Goal: Communication & Community: Answer question/provide support

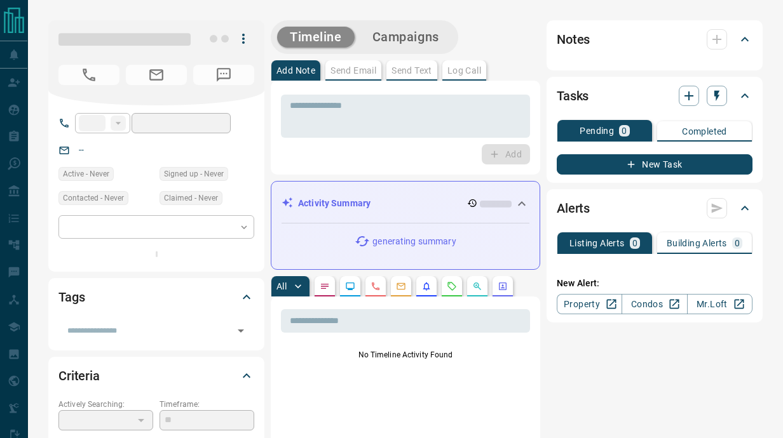
type input "**"
type input "**********"
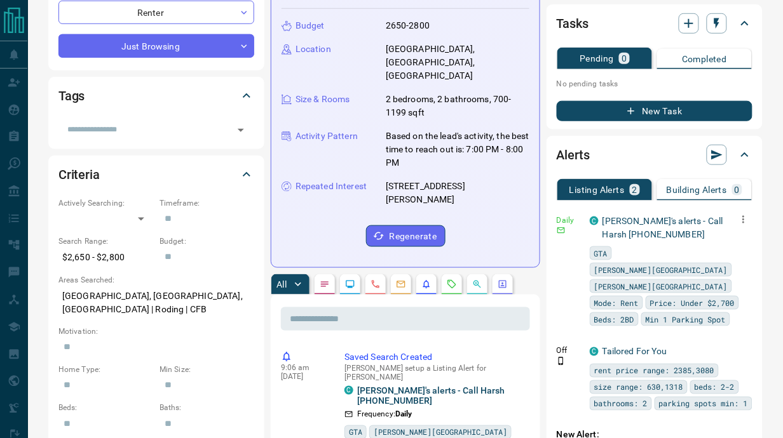
scroll to position [217, 0]
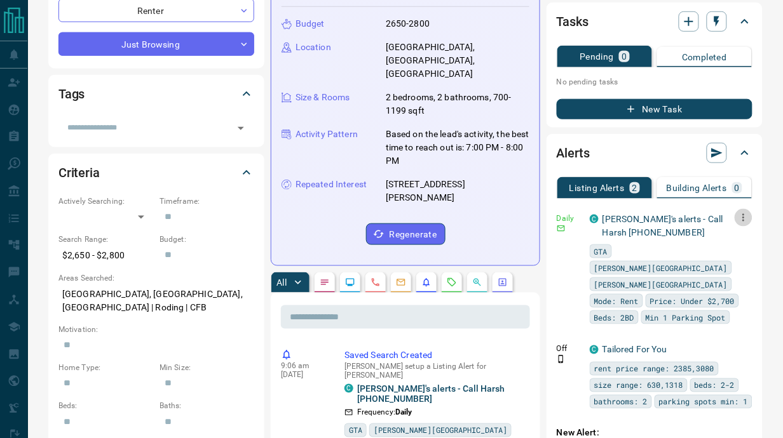
click at [746, 212] on icon "button" at bounding box center [742, 217] width 11 height 11
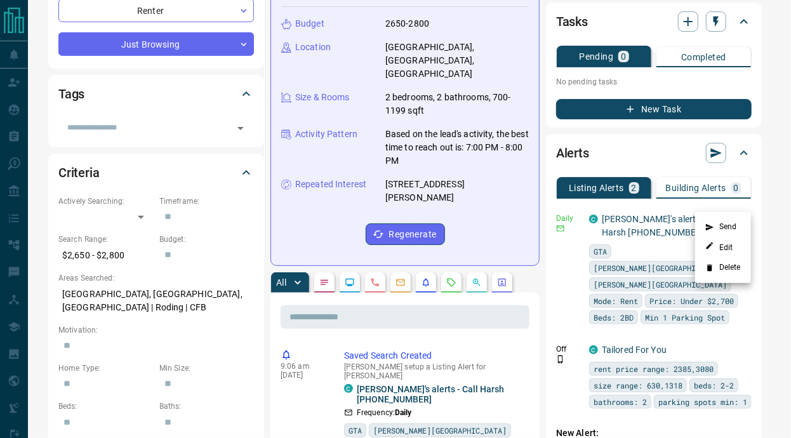
click at [726, 227] on li "Send" at bounding box center [724, 227] width 56 height 20
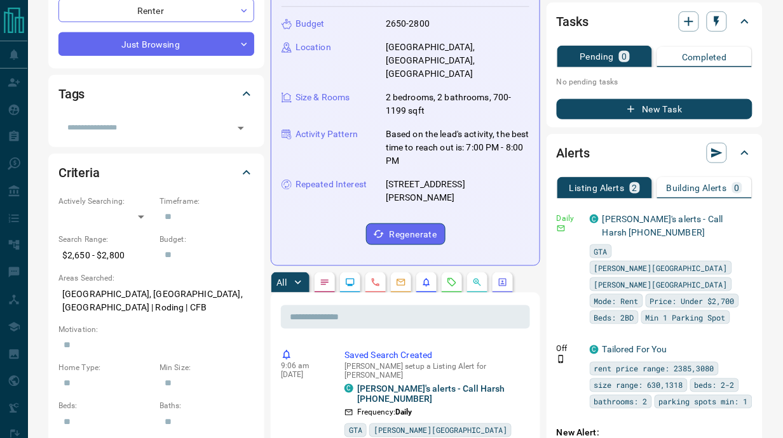
drag, startPoint x: 386, startPoint y: 158, endPoint x: 522, endPoint y: 160, distance: 135.9
click at [522, 178] on div "Repeated Interest 64 - 60 Winston Park Boulevard" at bounding box center [405, 191] width 248 height 27
copy p "64 - 60 Winston Park Boulevard"
click at [744, 214] on icon "button" at bounding box center [744, 218] width 2 height 8
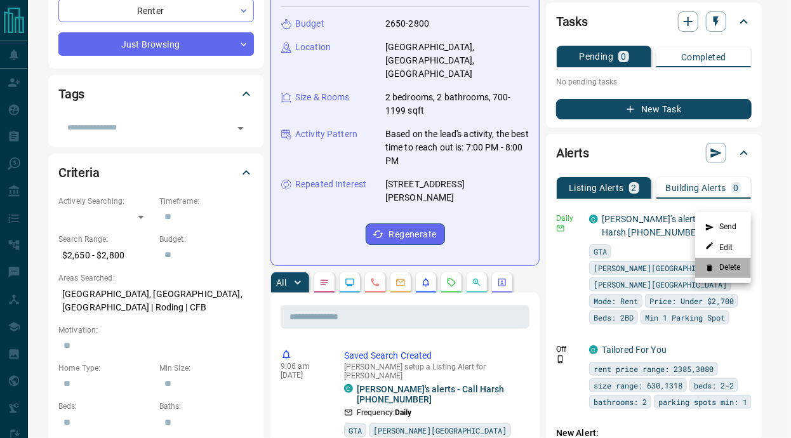
click at [726, 267] on li "Delete" at bounding box center [724, 268] width 56 height 20
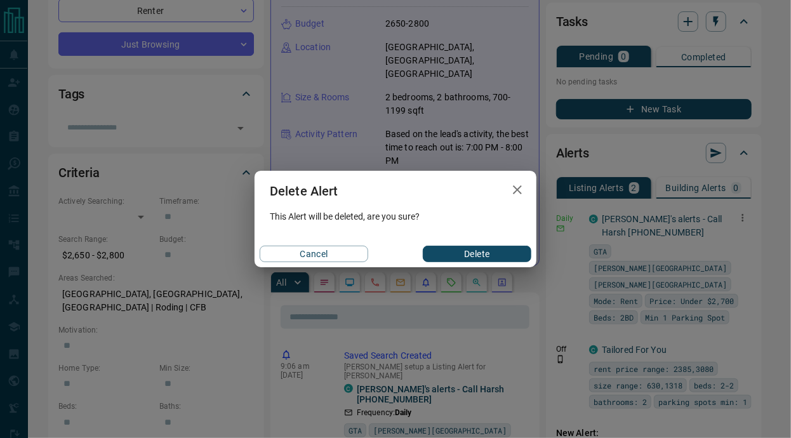
click at [495, 252] on button "Delete" at bounding box center [477, 254] width 109 height 17
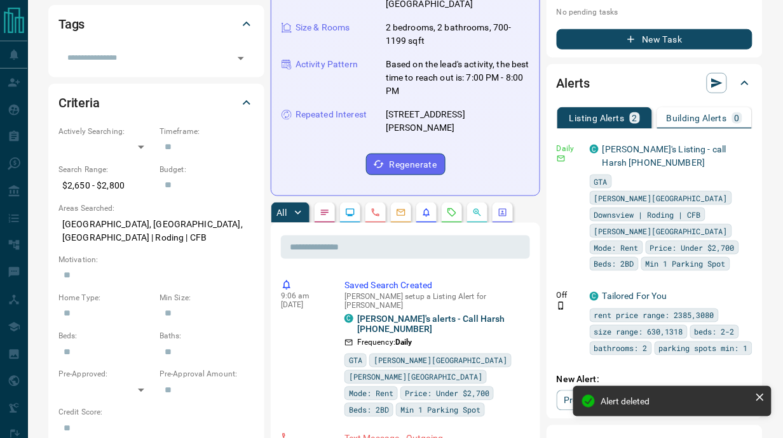
scroll to position [289, 0]
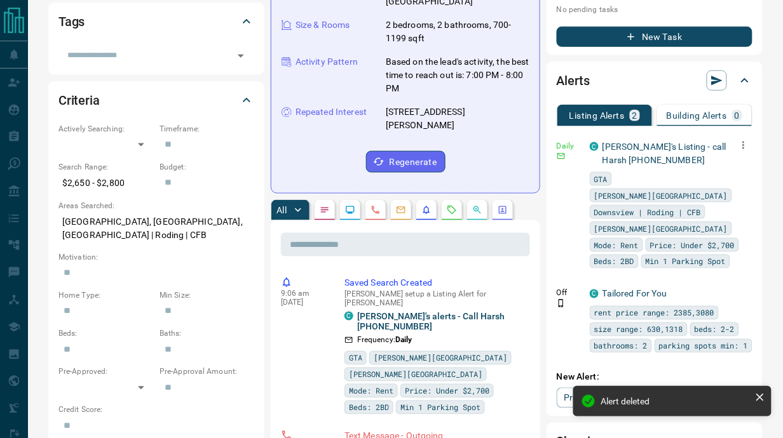
click at [746, 140] on icon "button" at bounding box center [742, 145] width 11 height 11
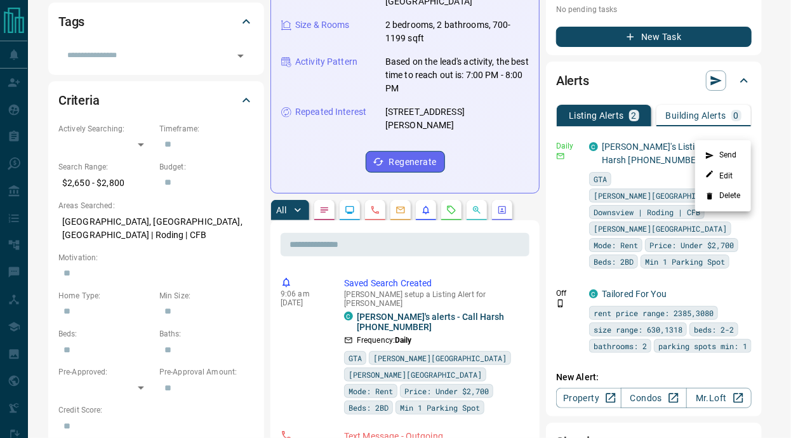
click at [727, 154] on li "Send" at bounding box center [724, 155] width 56 height 20
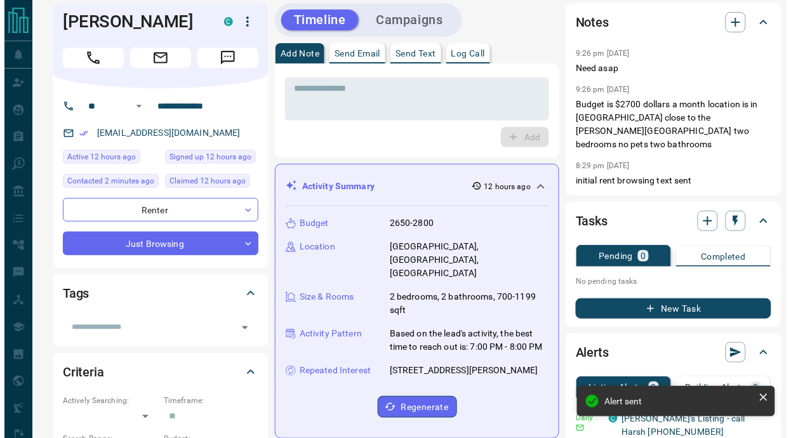
scroll to position [0, 0]
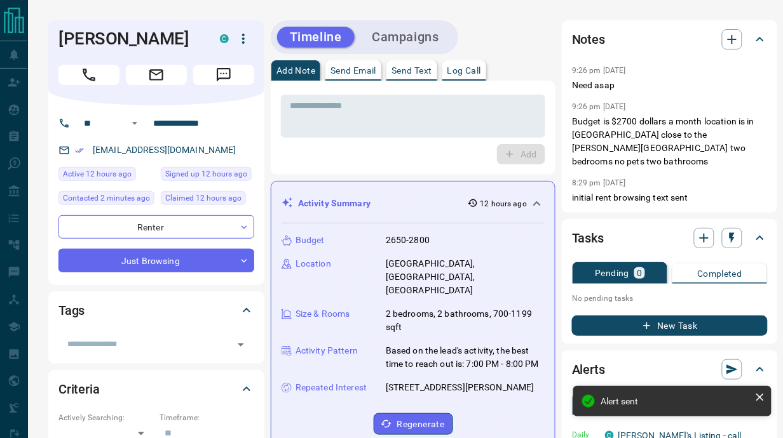
click at [406, 71] on p "Send Text" at bounding box center [411, 70] width 41 height 9
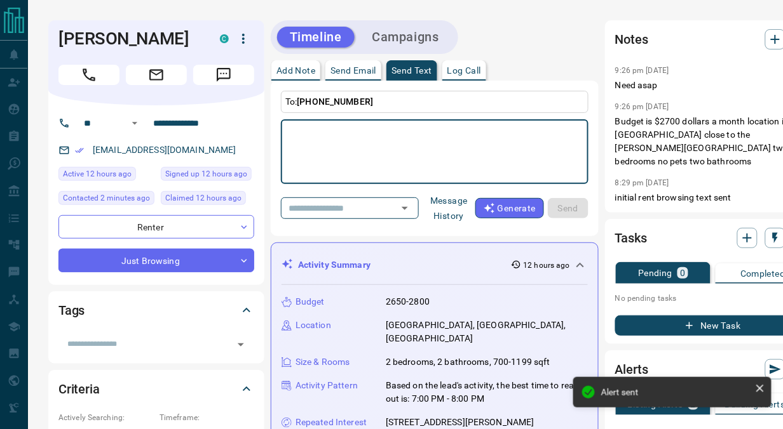
click at [447, 209] on button "Message History" at bounding box center [448, 209] width 53 height 36
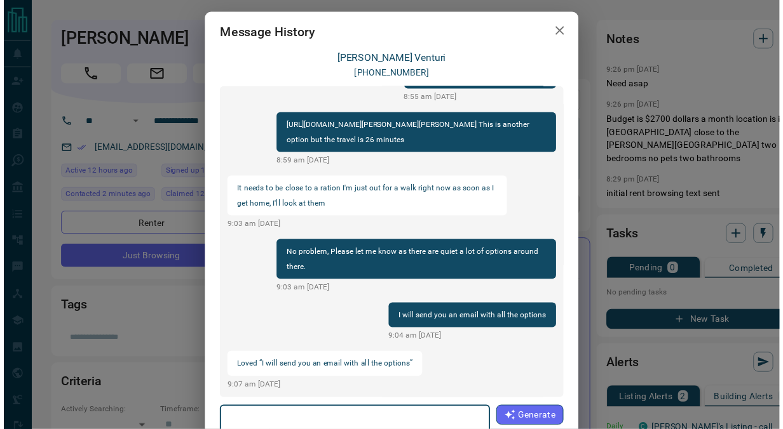
scroll to position [1479, 0]
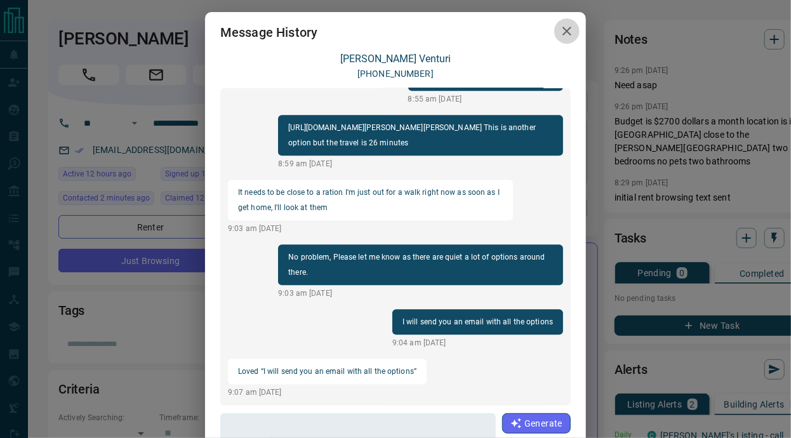
click at [561, 26] on icon "button" at bounding box center [567, 31] width 15 height 15
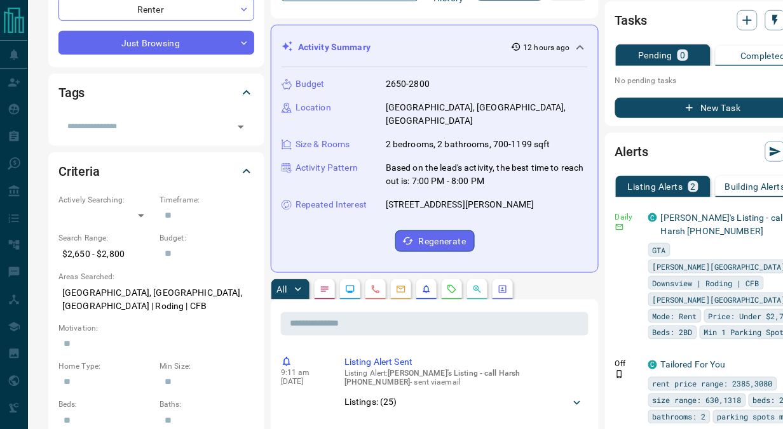
scroll to position [0, 0]
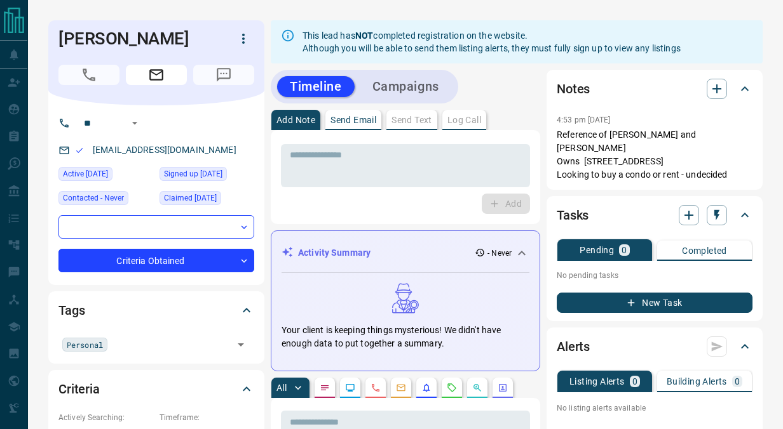
scroll to position [0, 187]
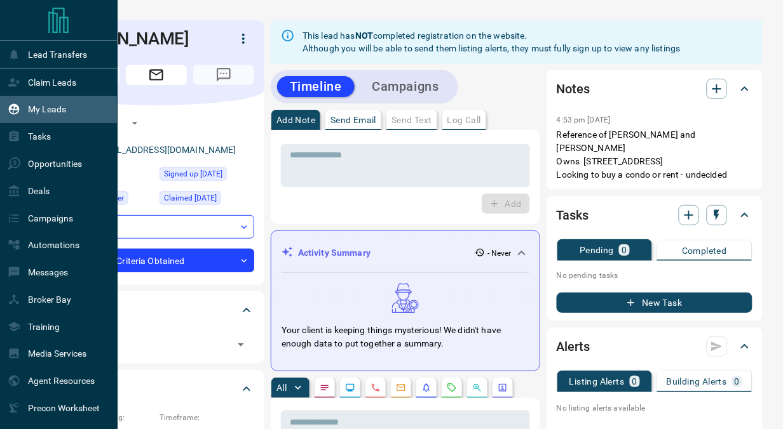
click at [46, 109] on p "My Leads" at bounding box center [47, 109] width 38 height 10
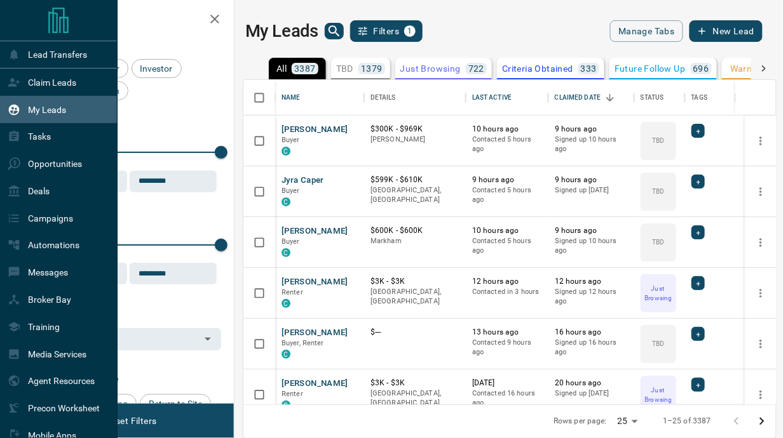
scroll to position [316, 524]
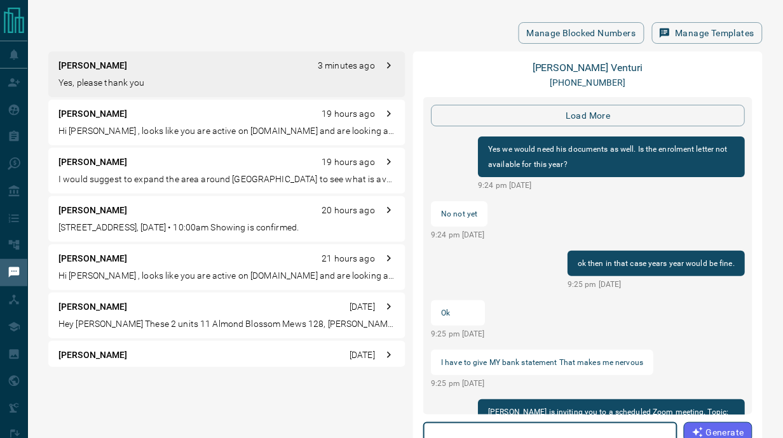
scroll to position [1525, 0]
